Goal: Task Accomplishment & Management: Use online tool/utility

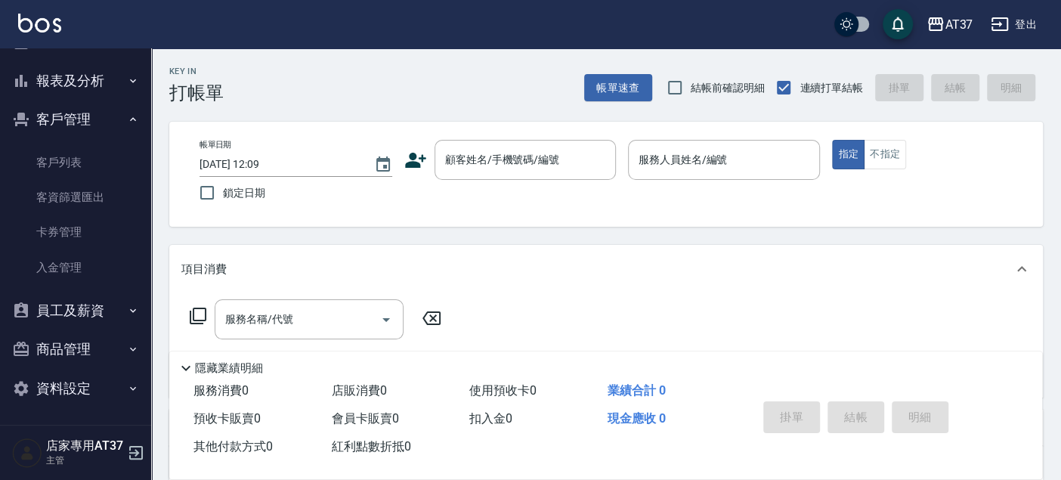
scroll to position [84, 0]
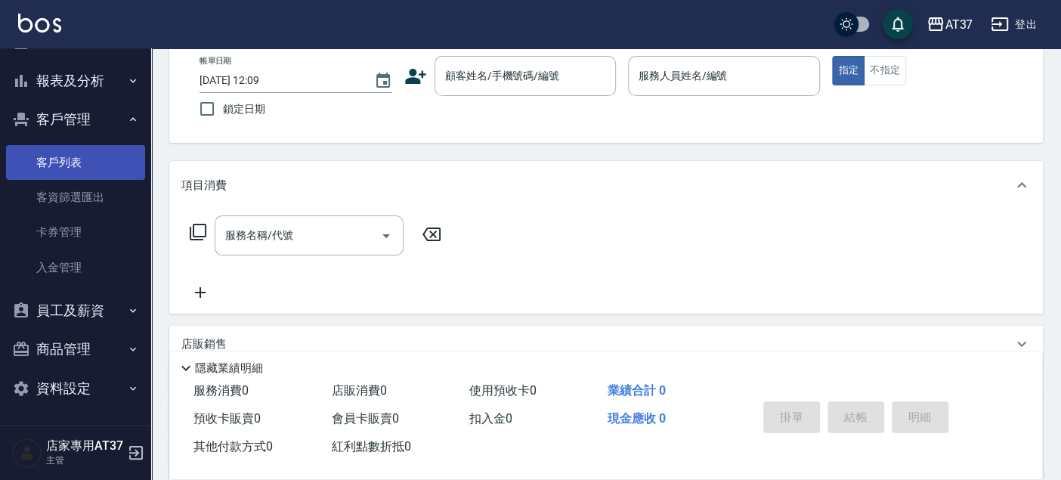
click at [112, 162] on link "客戶列表" at bounding box center [75, 162] width 139 height 35
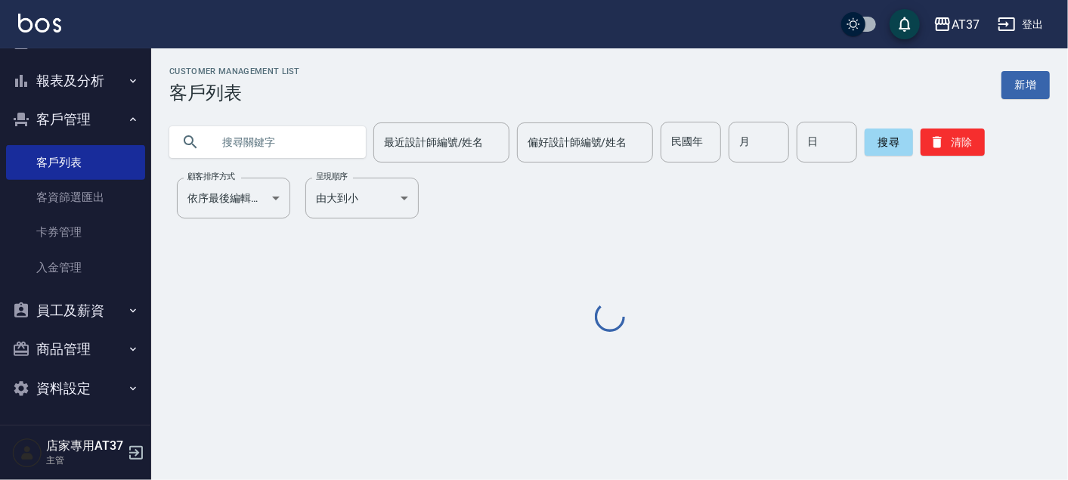
click at [252, 147] on input "text" at bounding box center [283, 142] width 142 height 41
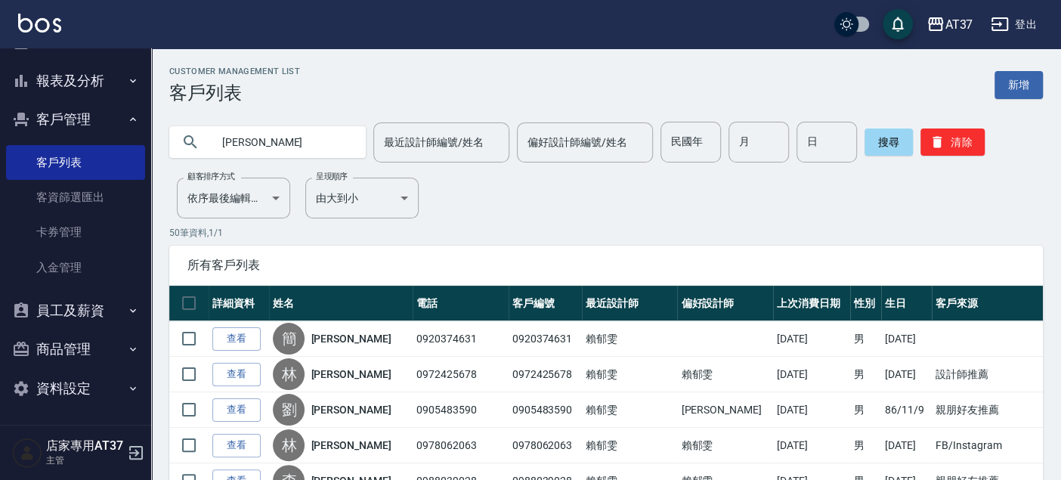
type input "[PERSON_NAME]"
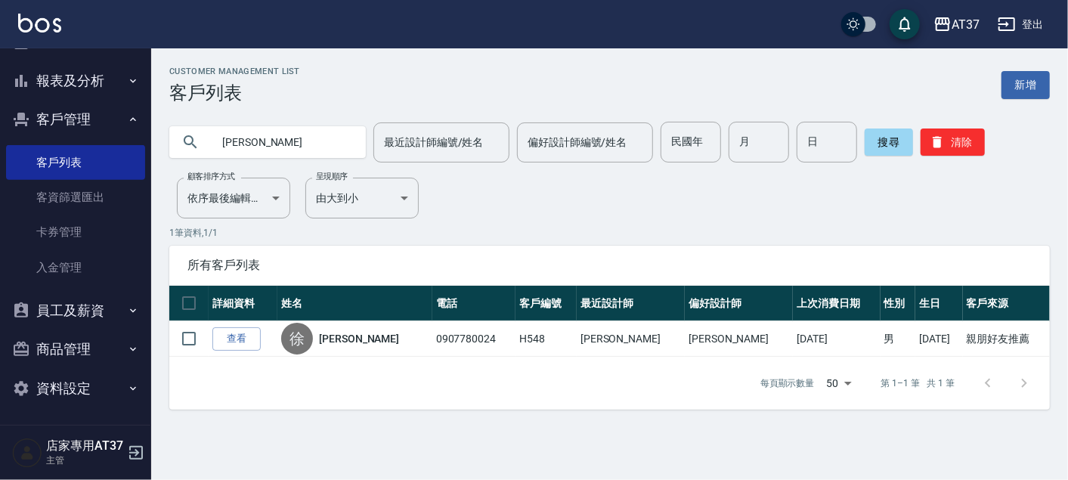
drag, startPoint x: 228, startPoint y: 344, endPoint x: 246, endPoint y: 335, distance: 19.9
click at [228, 343] on link "查看" at bounding box center [236, 338] width 48 height 23
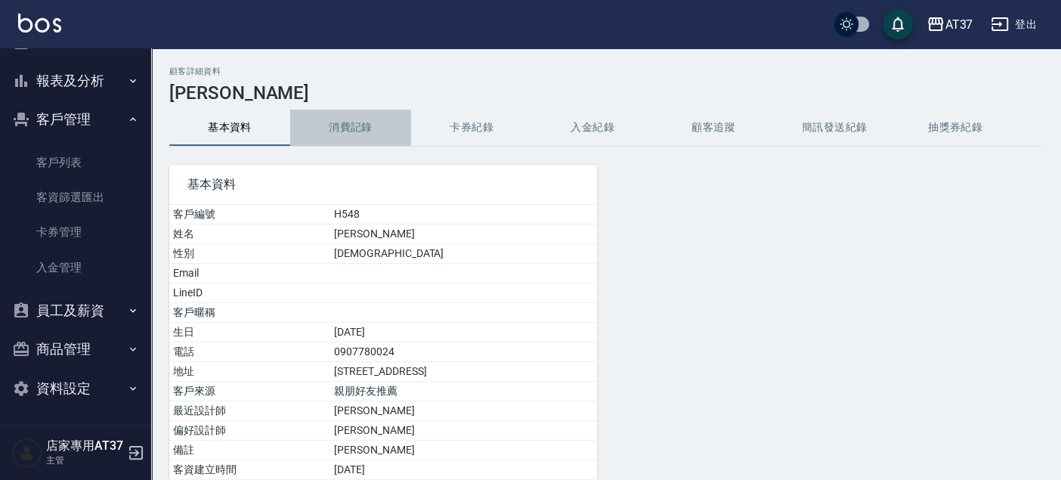
click at [346, 129] on button "消費記錄" at bounding box center [350, 128] width 121 height 36
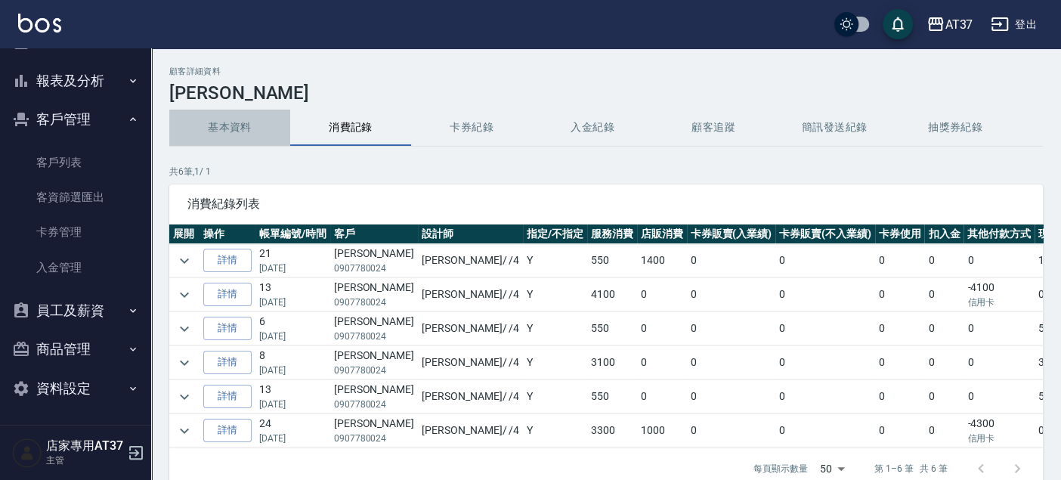
click at [230, 121] on button "基本資料" at bounding box center [229, 128] width 121 height 36
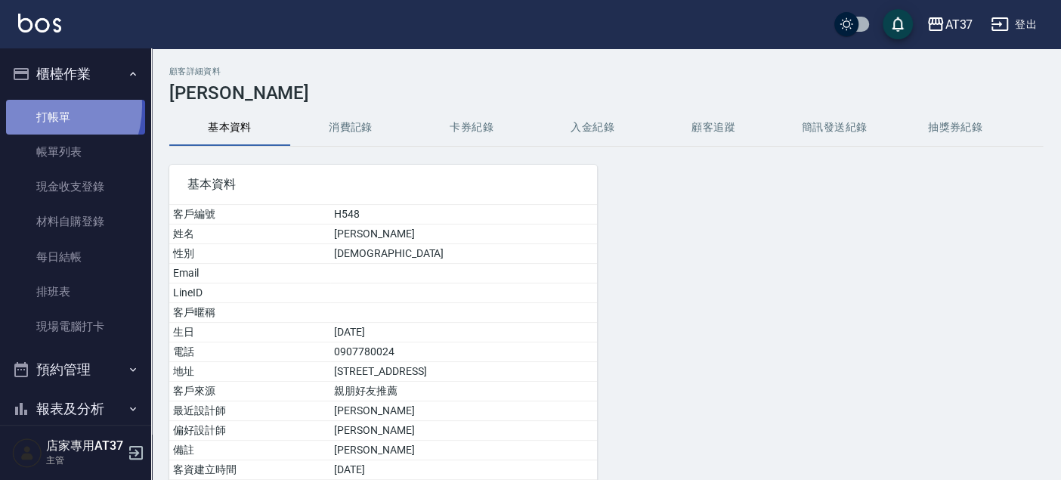
click at [39, 106] on link "打帳單" at bounding box center [75, 117] width 139 height 35
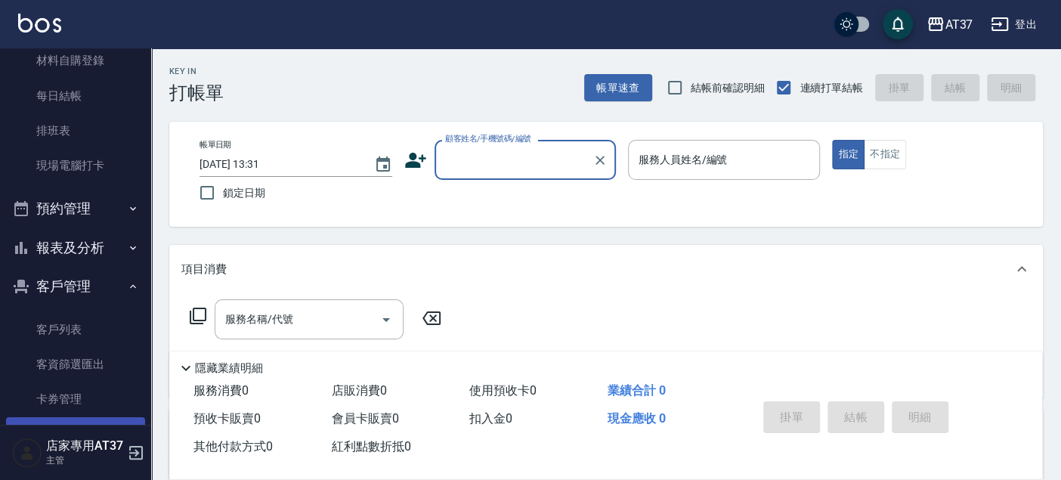
scroll to position [328, 0]
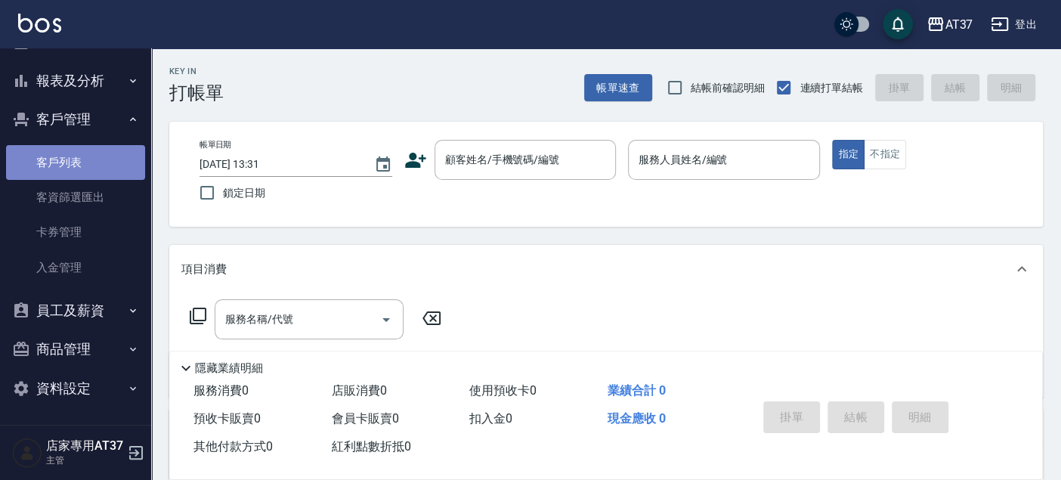
click at [88, 167] on link "客戶列表" at bounding box center [75, 162] width 139 height 35
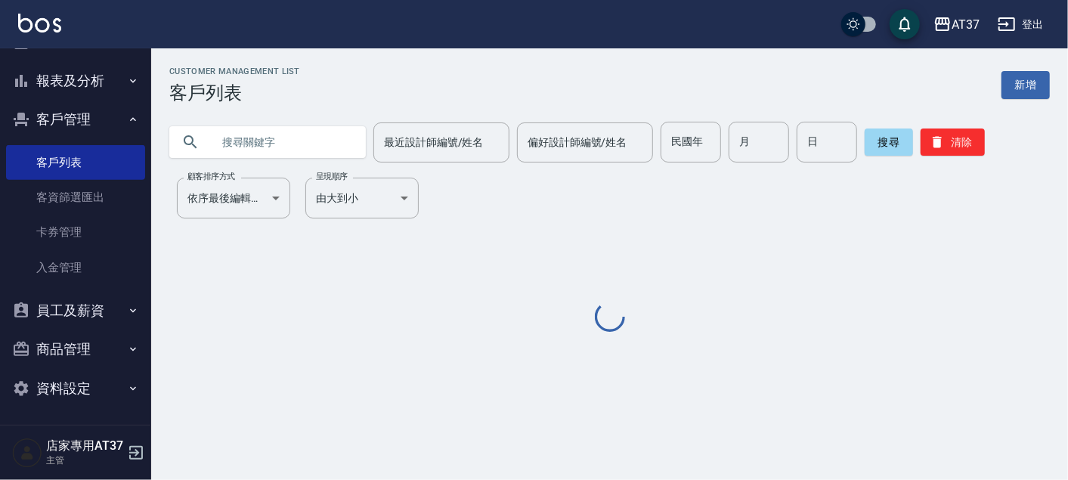
click at [447, 142] on div "最近設計師編號/姓名 最近設計師編號/姓名" at bounding box center [441, 142] width 136 height 40
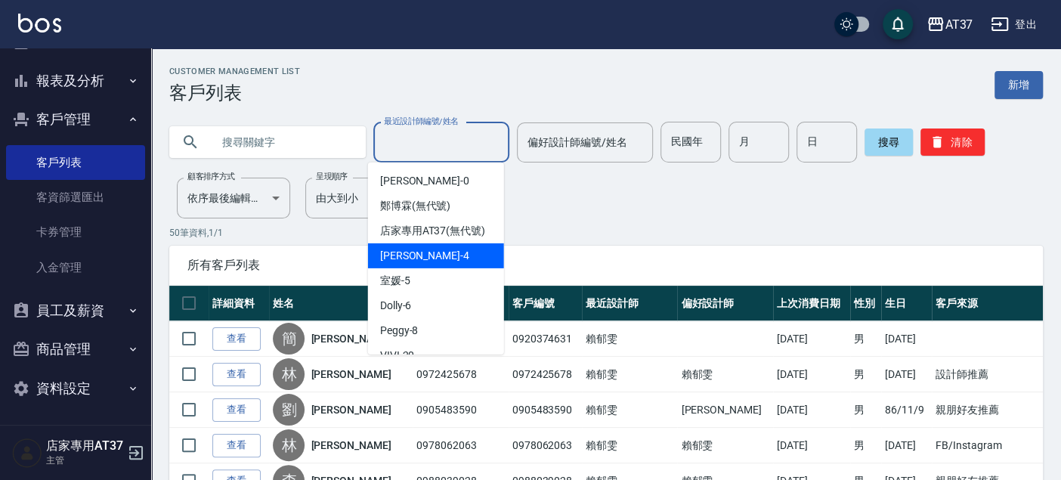
click at [438, 268] on div "[PERSON_NAME] -4" at bounding box center [436, 255] width 136 height 25
type input "[PERSON_NAME]-4"
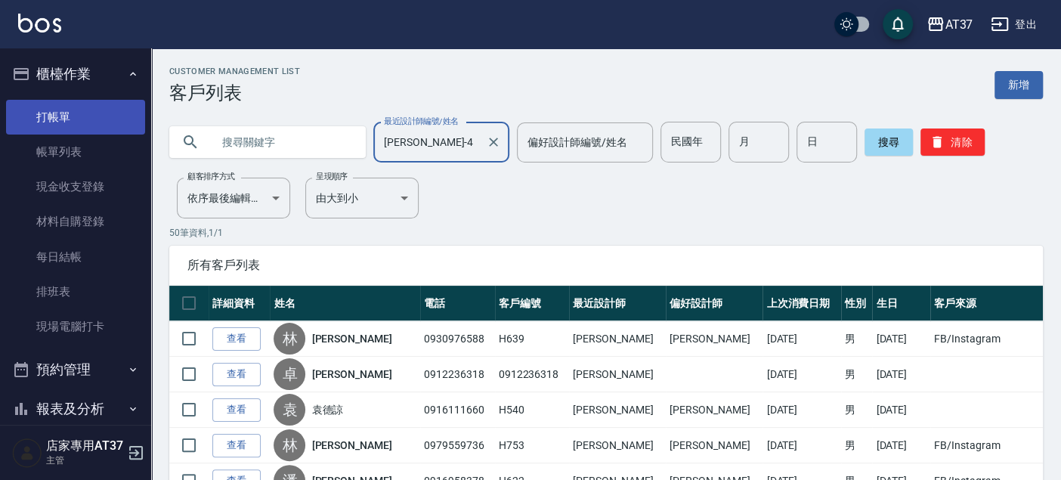
click at [82, 119] on link "打帳單" at bounding box center [75, 117] width 139 height 35
